Goal: Check status: Check status

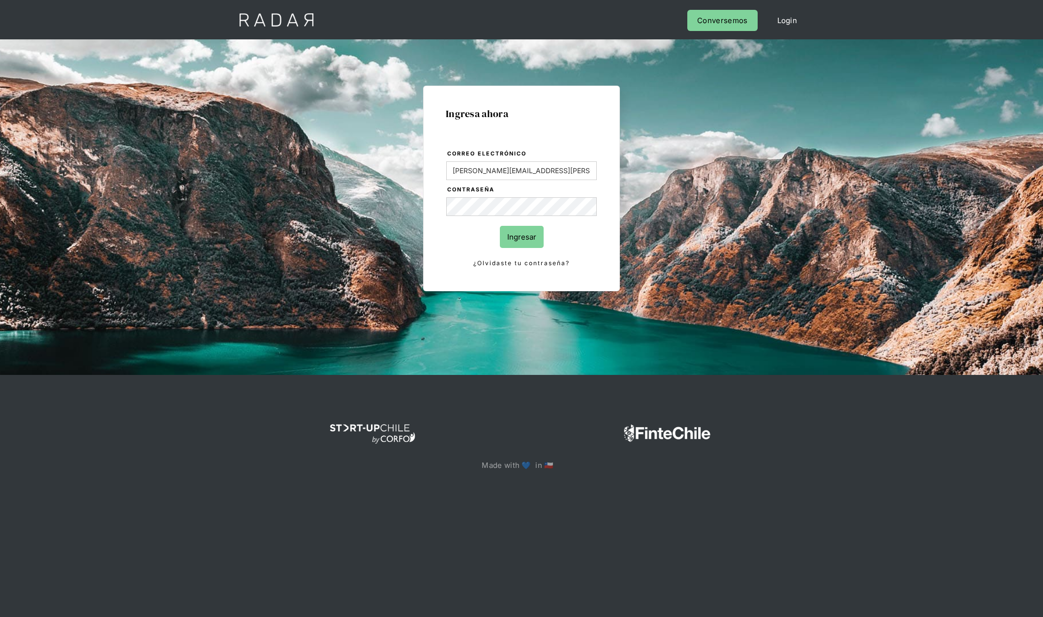
type input "[PERSON_NAME][EMAIL_ADDRESS][PERSON_NAME][DOMAIN_NAME]"
click at [500, 226] on input "Ingresar" at bounding box center [522, 237] width 44 height 22
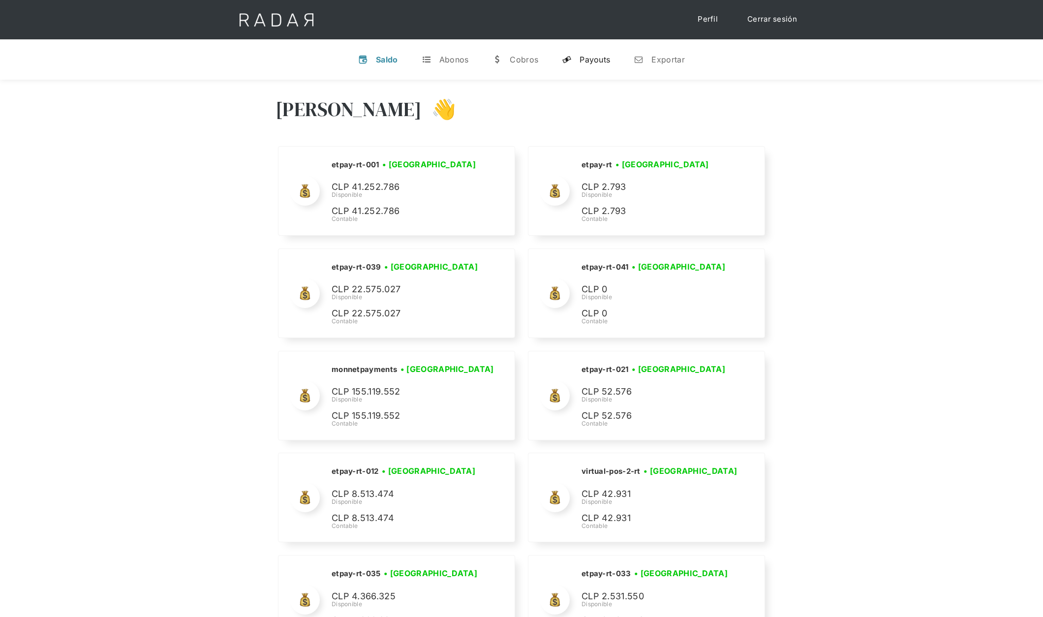
click at [603, 62] on div "Payouts" at bounding box center [594, 60] width 30 height 10
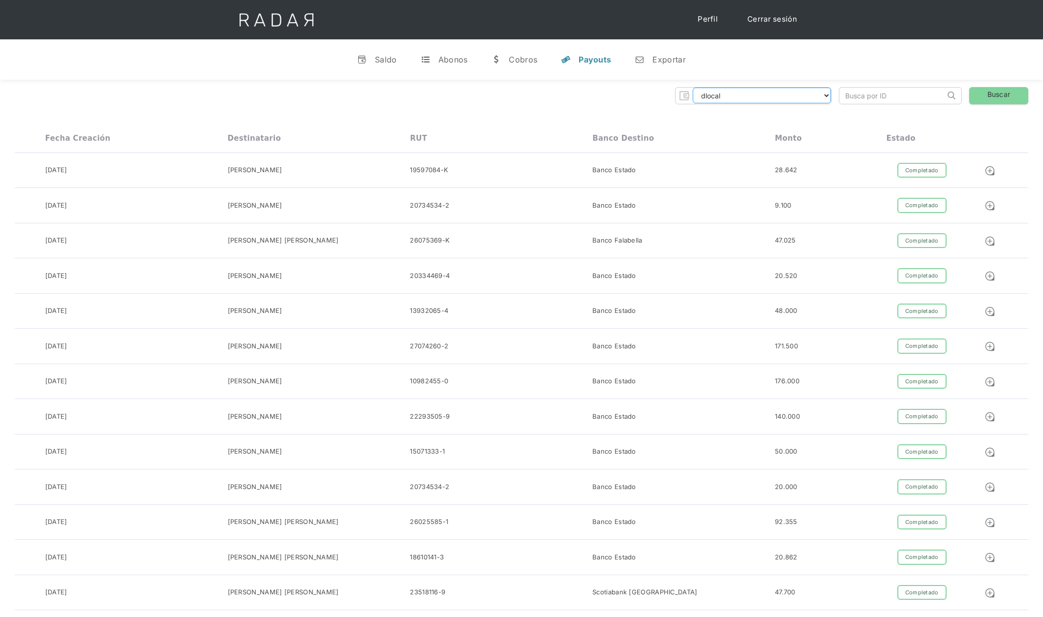
click at [767, 96] on select "dlocal demergechile fcacl2 remitee clpro [PERSON_NAME] urigol radar-cliente rad…" at bounding box center [761, 96] width 138 height 16
select select "[PERSON_NAME]-transfer"
click at [692, 88] on select "dlocal demergechile fcacl2 remitee clpro [PERSON_NAME] urigol radar-cliente rad…" at bounding box center [761, 96] width 138 height 16
click at [985, 96] on link "Buscar" at bounding box center [998, 95] width 59 height 17
click at [443, 232] on div "[DATE] [PERSON_NAME] [PERSON_NAME] 13897034-5 Banco Falabella 30.000 Completado…" at bounding box center [521, 240] width 1013 height 35
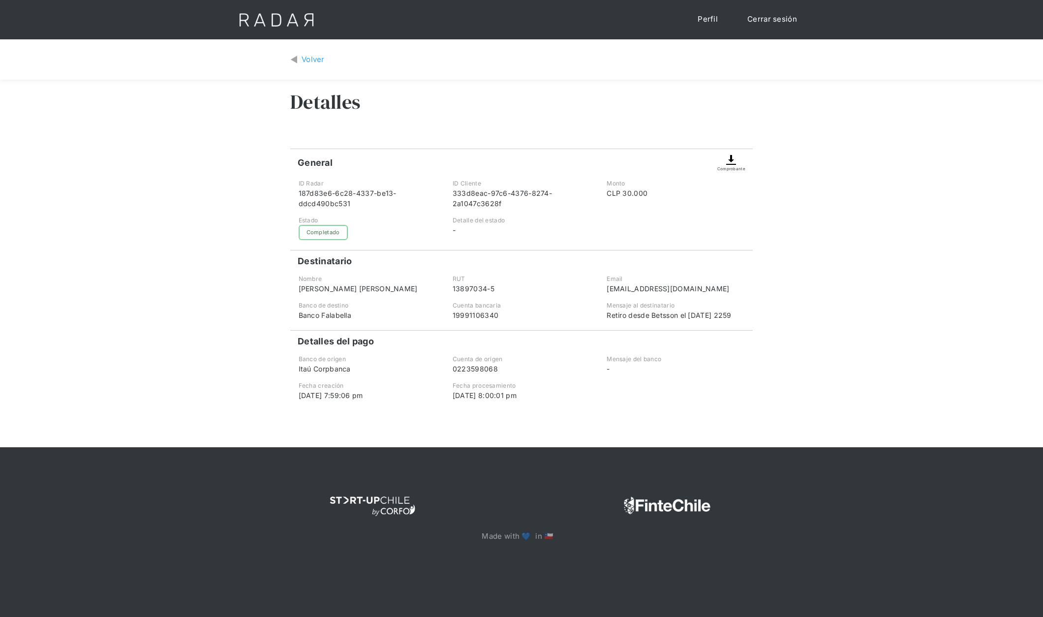
click at [733, 161] on img at bounding box center [731, 160] width 12 height 12
click at [316, 60] on div "Volver" at bounding box center [312, 59] width 23 height 11
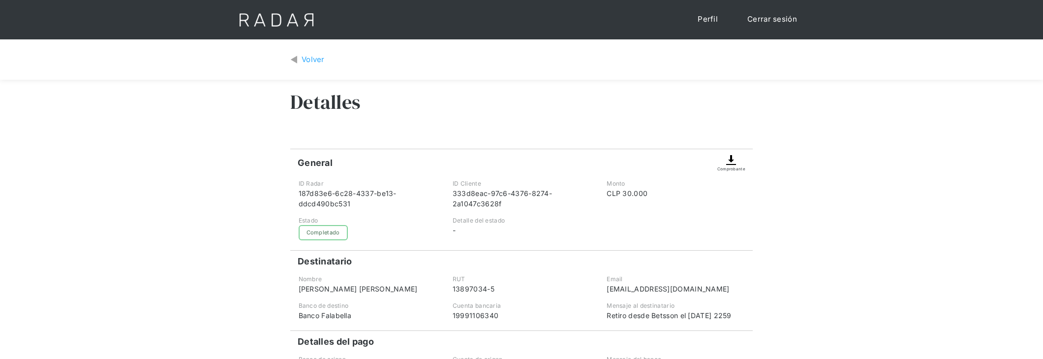
click at [313, 61] on div "Volver" at bounding box center [312, 59] width 23 height 11
